Goal: Task Accomplishment & Management: Use online tool/utility

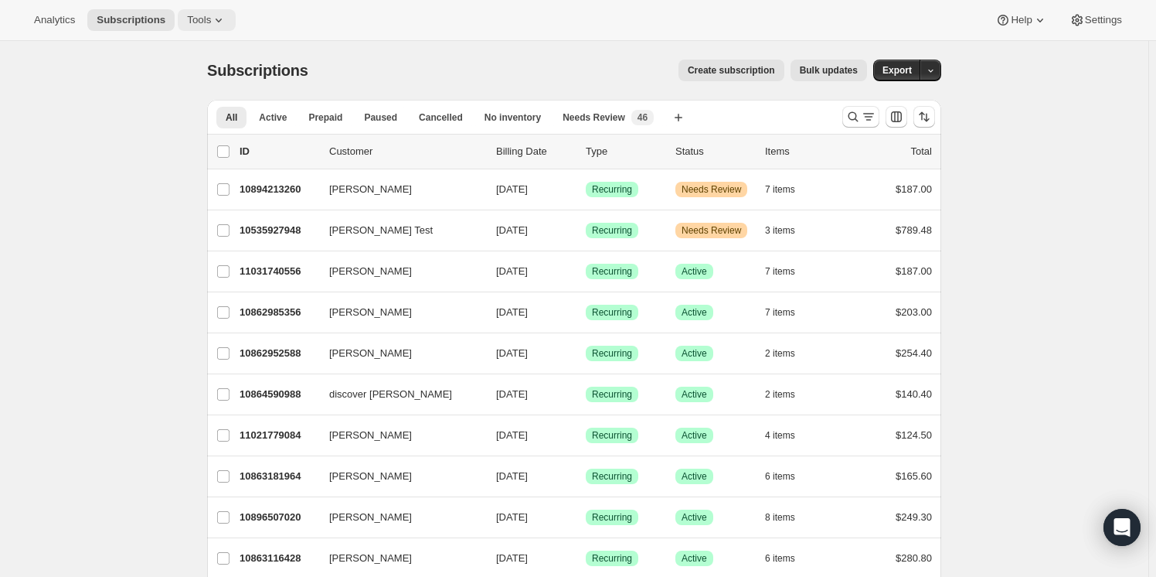
click at [194, 24] on span "Tools" at bounding box center [199, 20] width 24 height 12
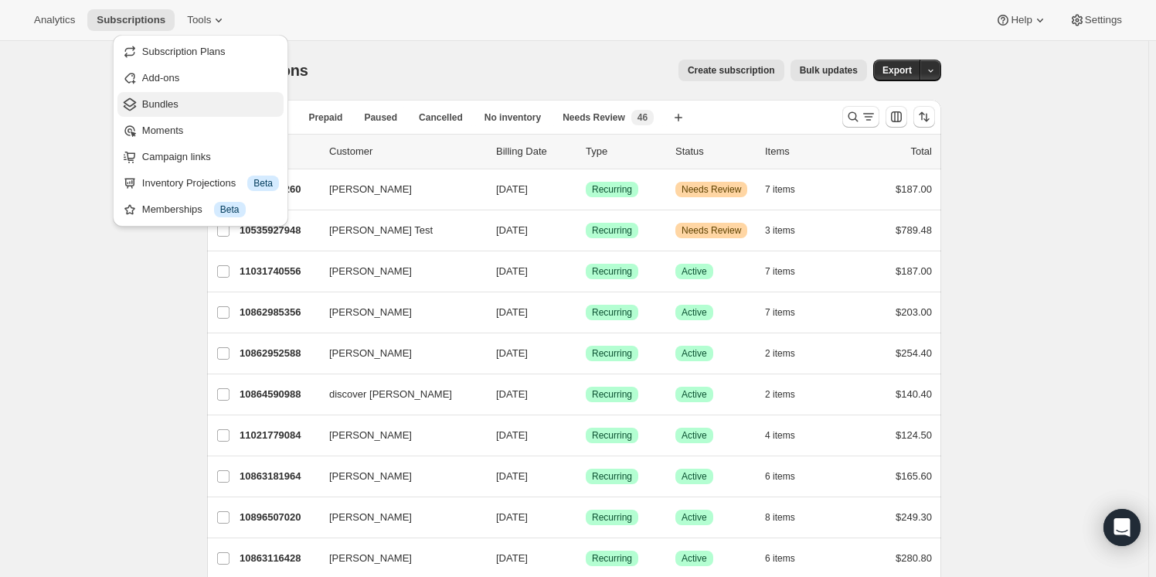
click at [181, 99] on span "Bundles" at bounding box center [210, 104] width 137 height 15
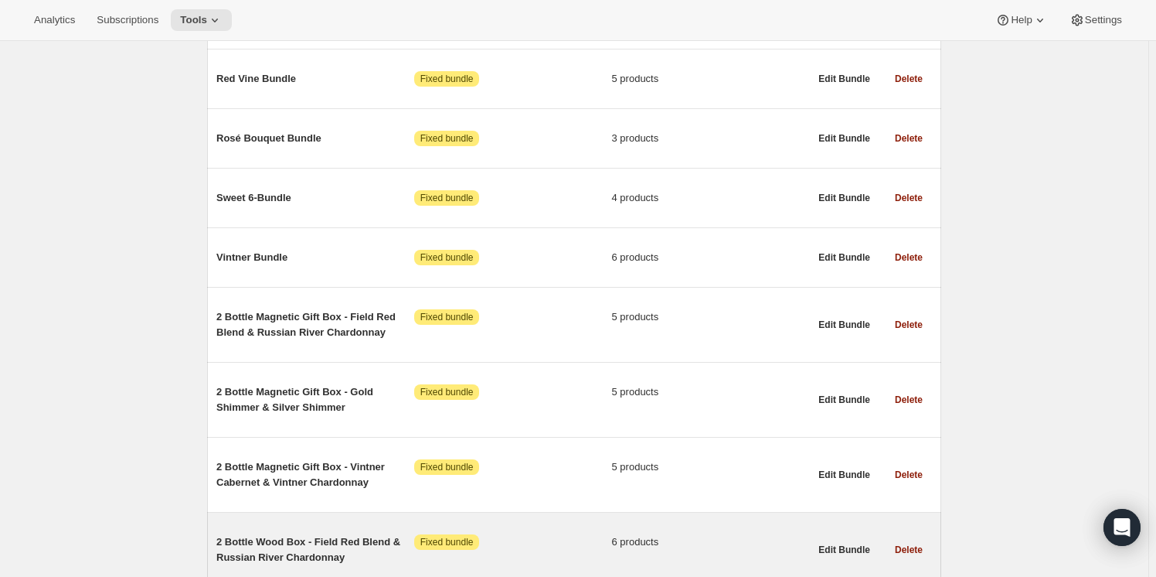
scroll to position [913, 0]
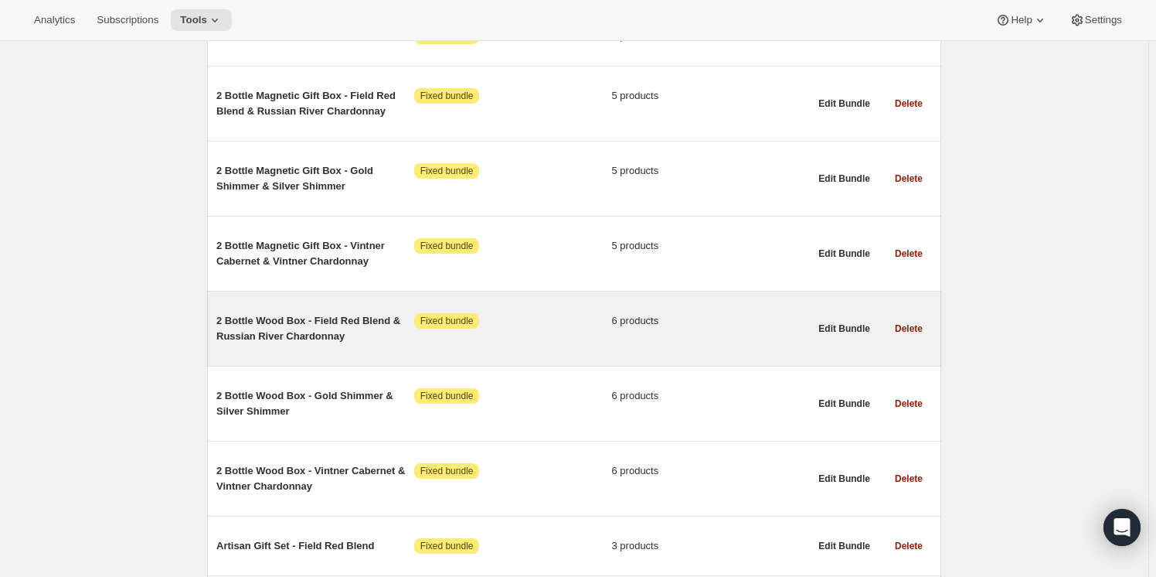
click at [253, 334] on span "2 Bottle Wood Box - Field Red Blend & Russian River Chardonnay" at bounding box center [315, 328] width 198 height 31
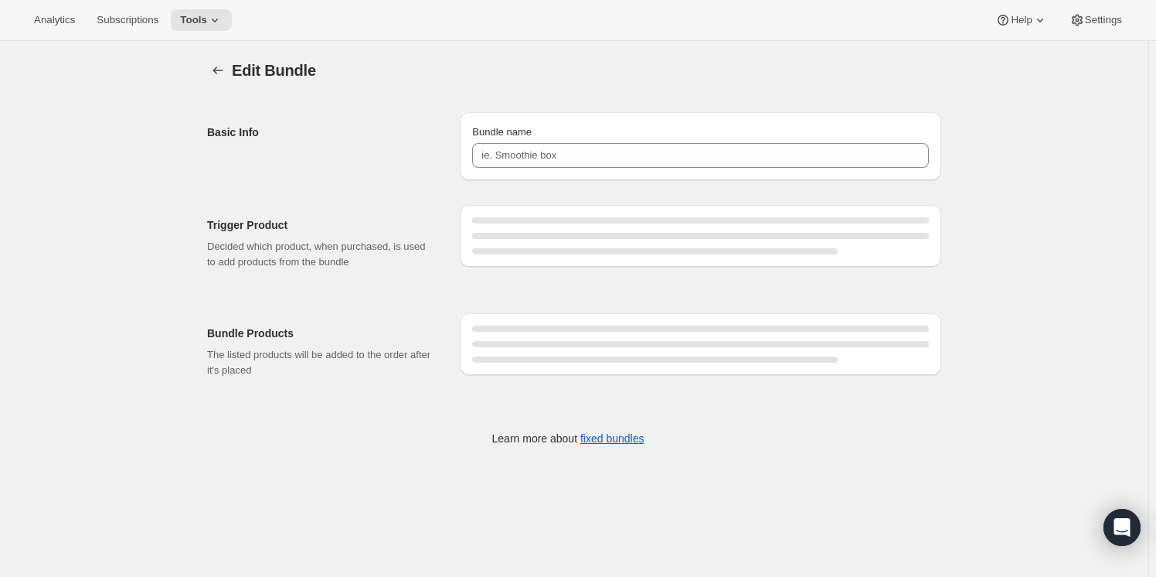
type input "2 Bottle Wood Box - Field Red Blend & Russian River Chardonnay"
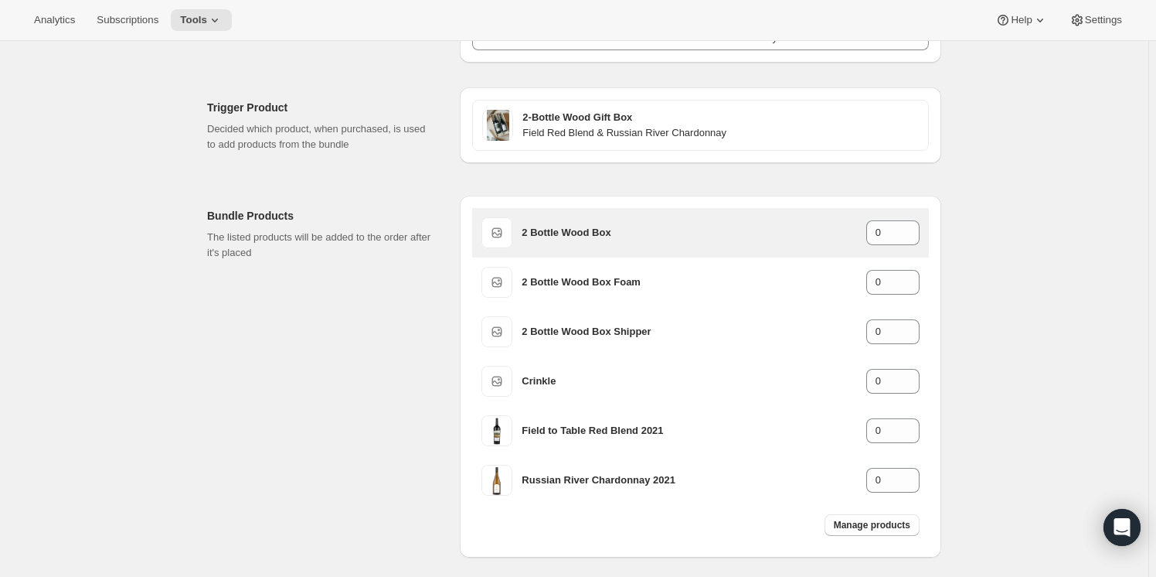
scroll to position [140, 0]
